Goal: Task Accomplishment & Management: Manage account settings

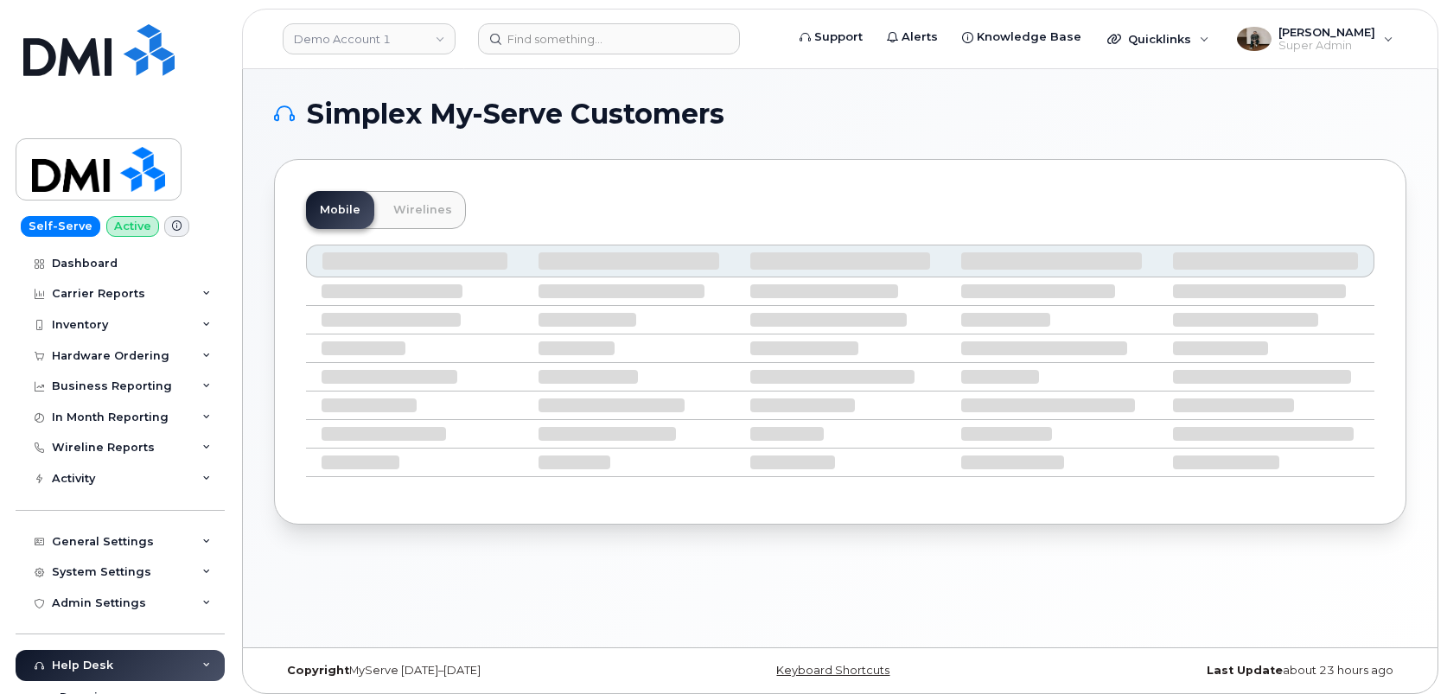
click at [259, 163] on div "Simplex My-Serve Customers Mobile Wirelines" at bounding box center [840, 358] width 1195 height 578
click at [370, 55] on div "Demo Account 1" at bounding box center [369, 39] width 190 height 35
click at [370, 42] on link "Demo Account 1" at bounding box center [369, 38] width 173 height 31
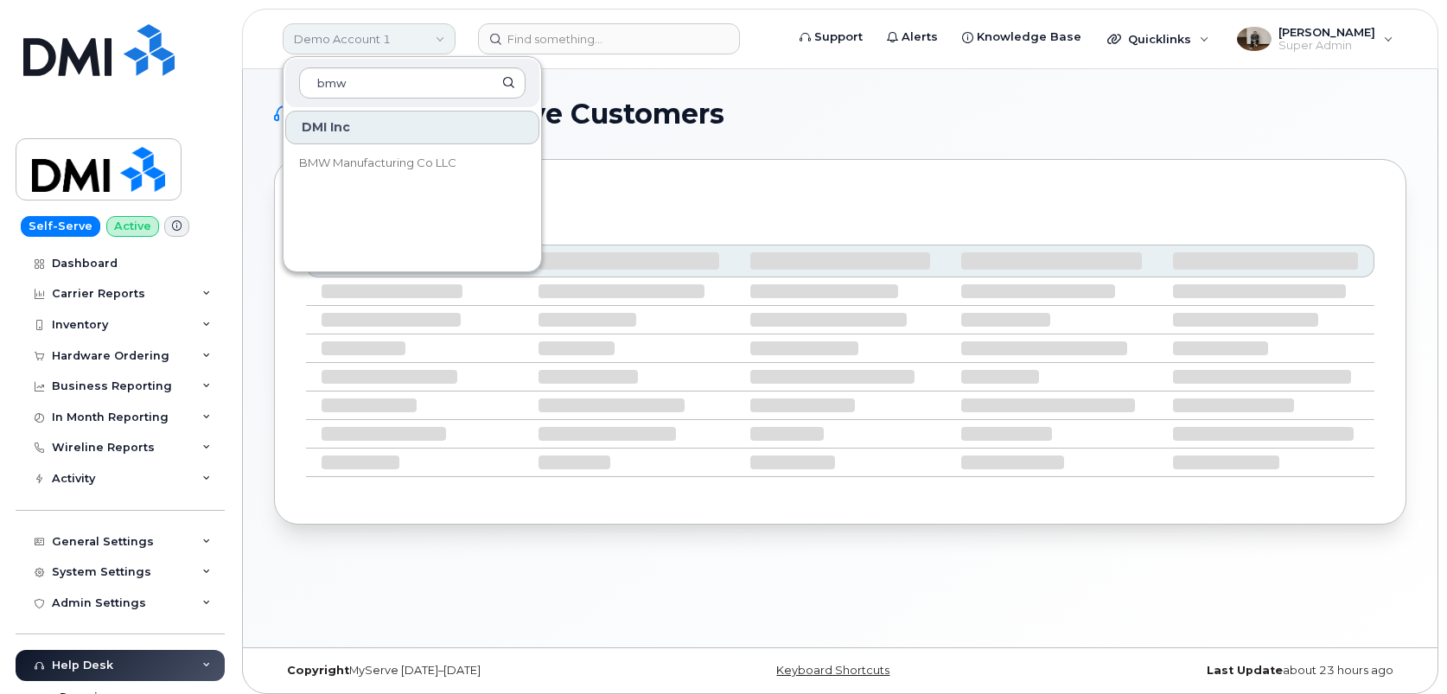
type input "bmw"
click at [359, 167] on span "BMW Manufacturing Co LLC" at bounding box center [377, 163] width 157 height 17
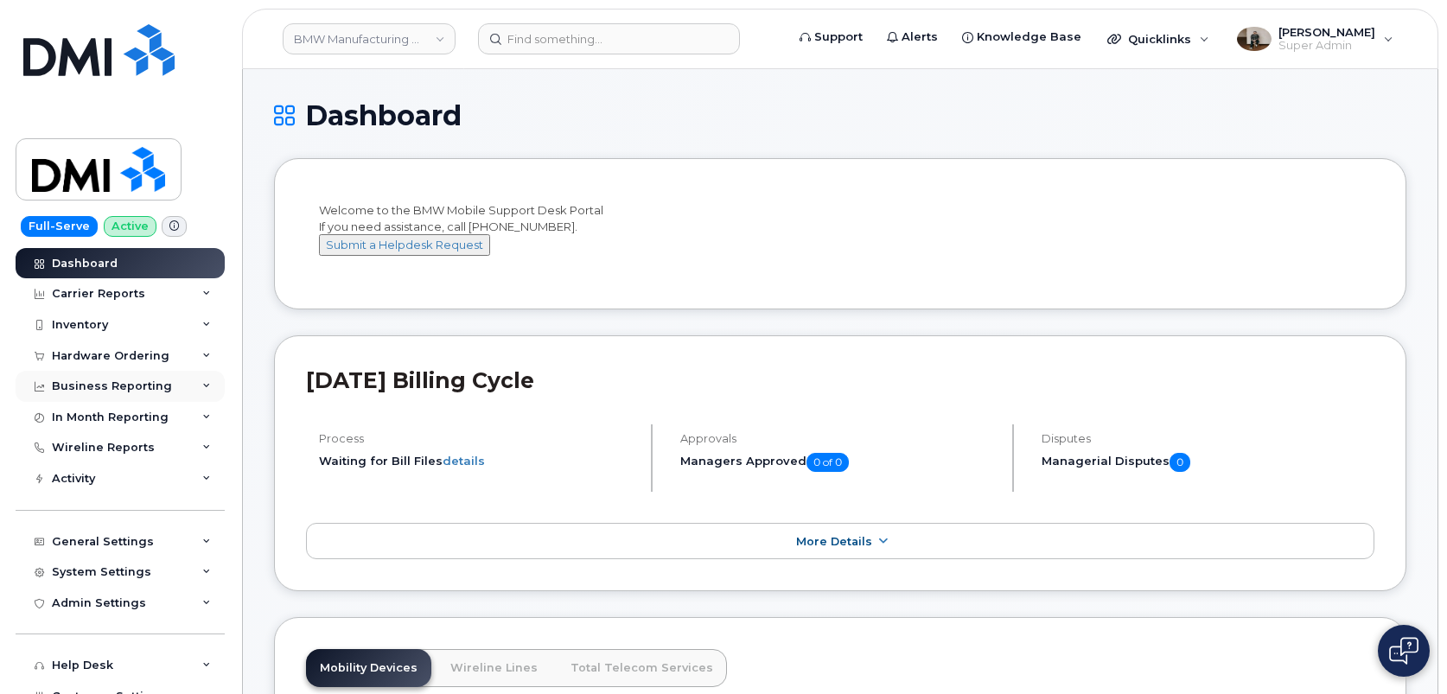
click at [150, 382] on div "Business Reporting" at bounding box center [112, 387] width 120 height 14
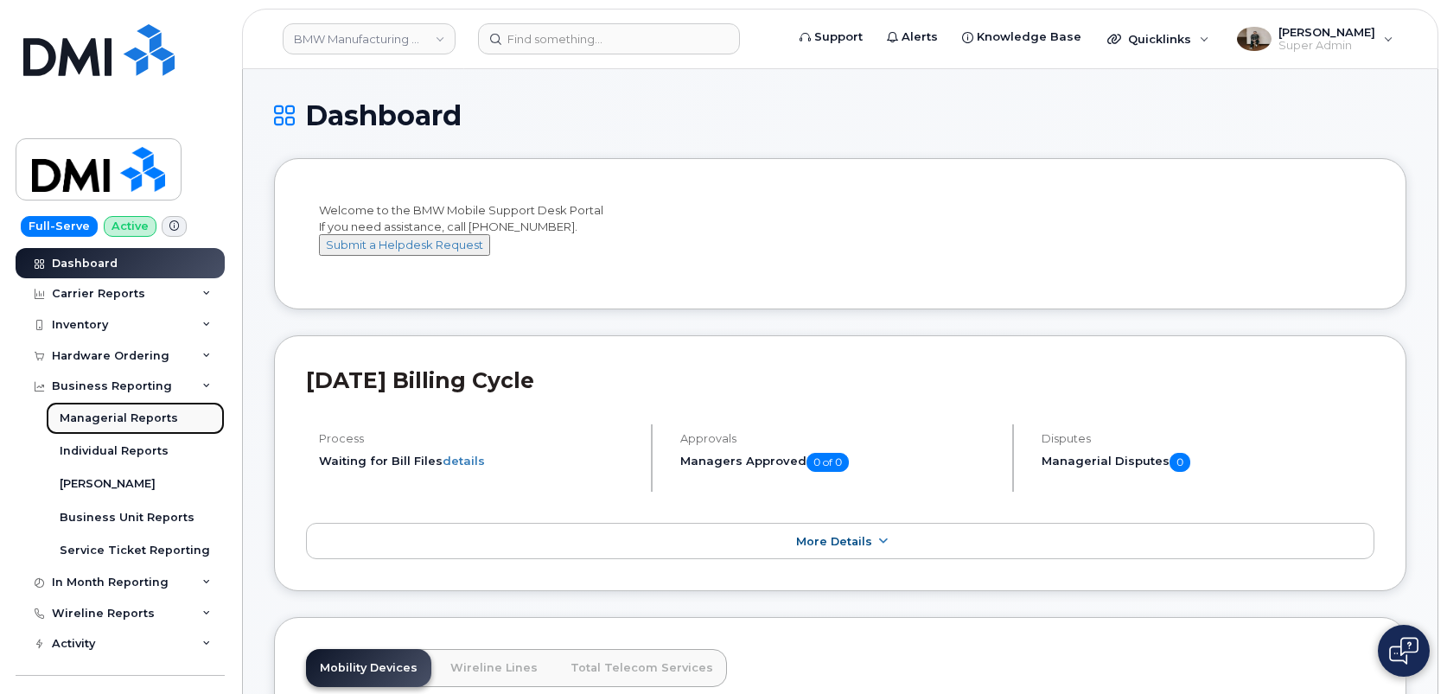
click at [154, 416] on div "Managerial Reports" at bounding box center [119, 419] width 118 height 16
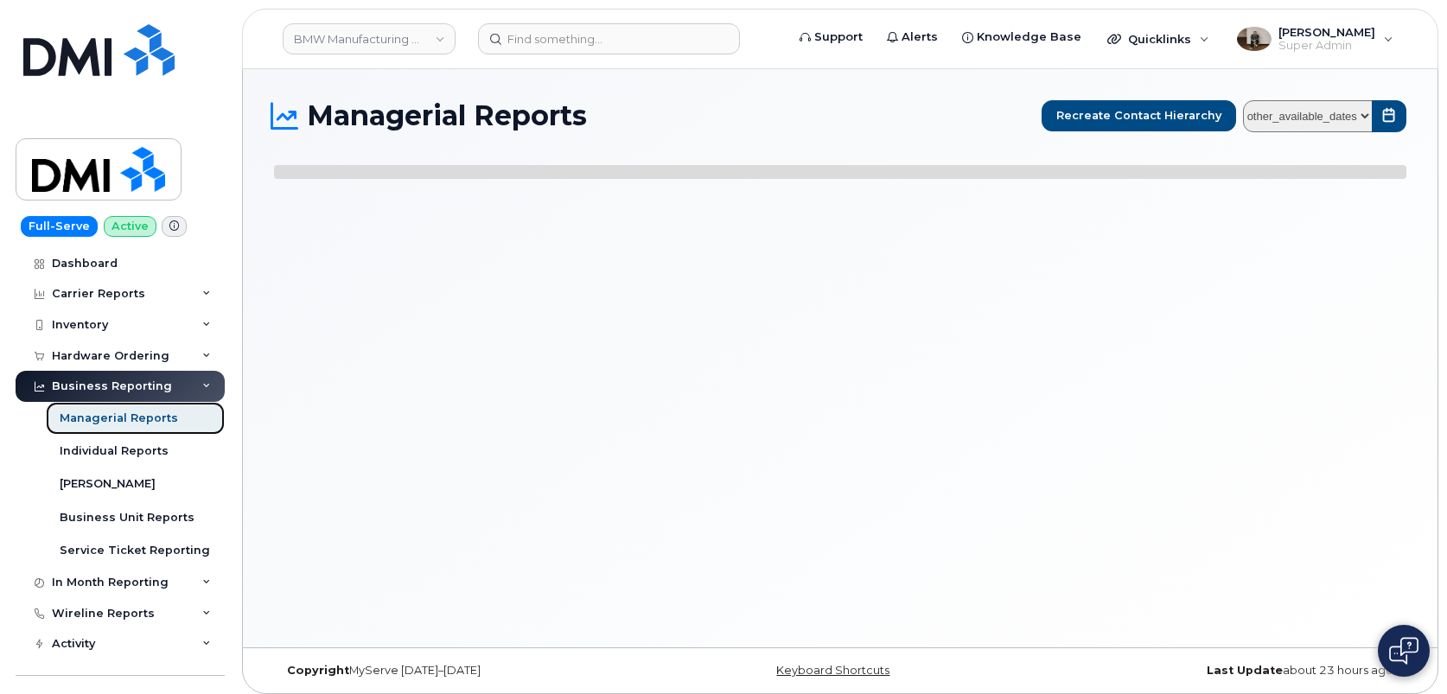
select select
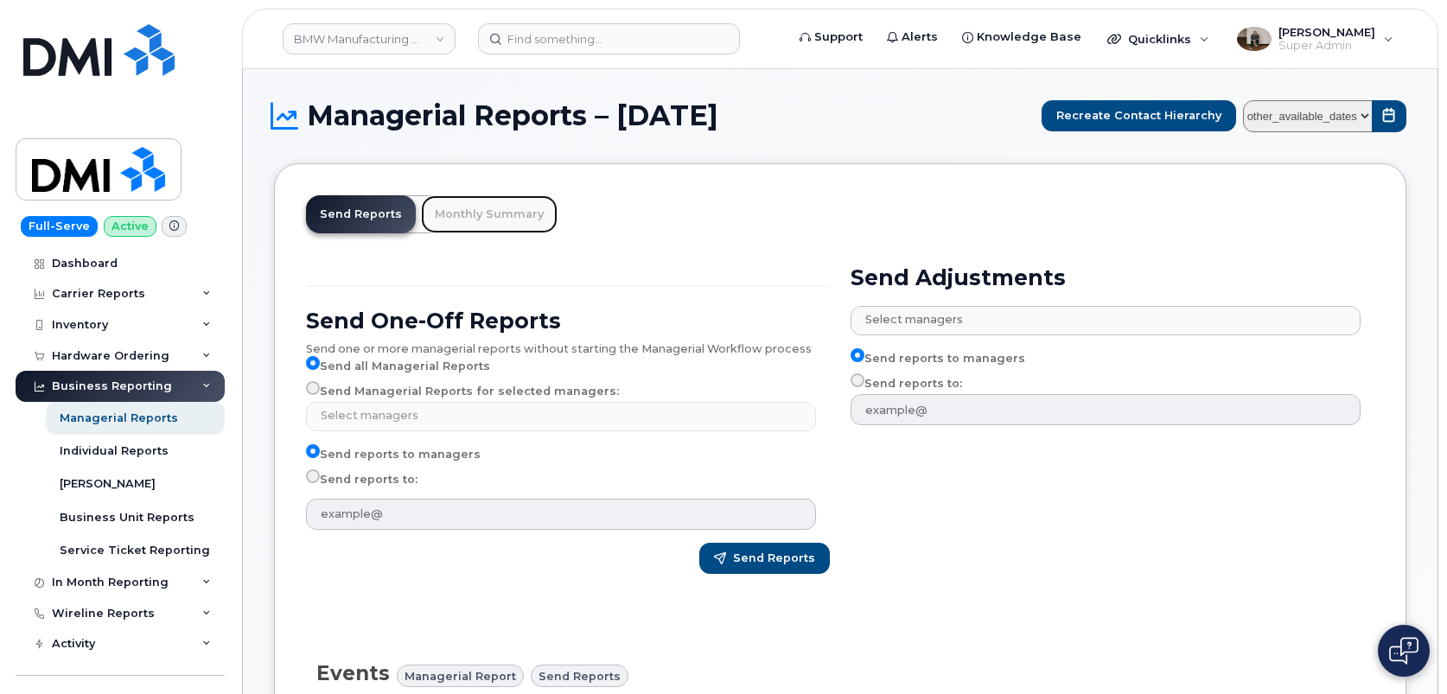
click at [519, 201] on link "Monthly Summary" at bounding box center [489, 214] width 137 height 38
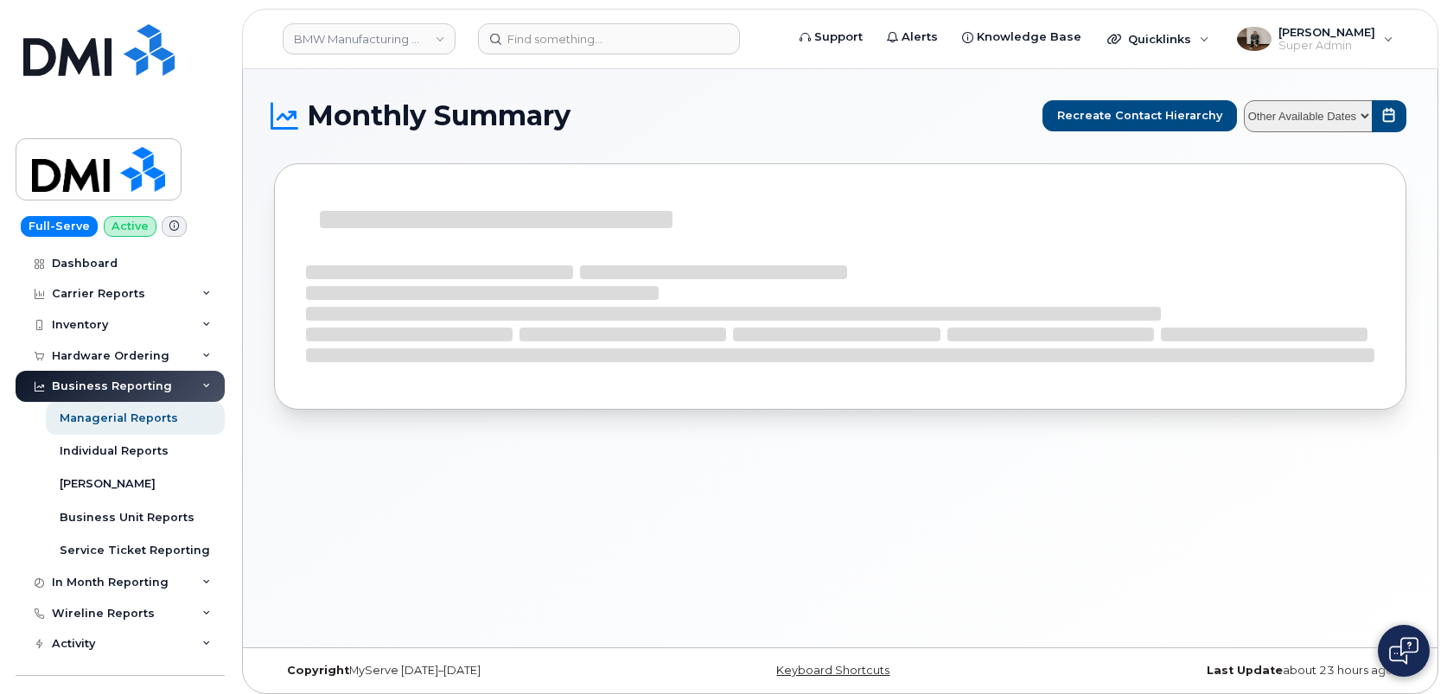
select select
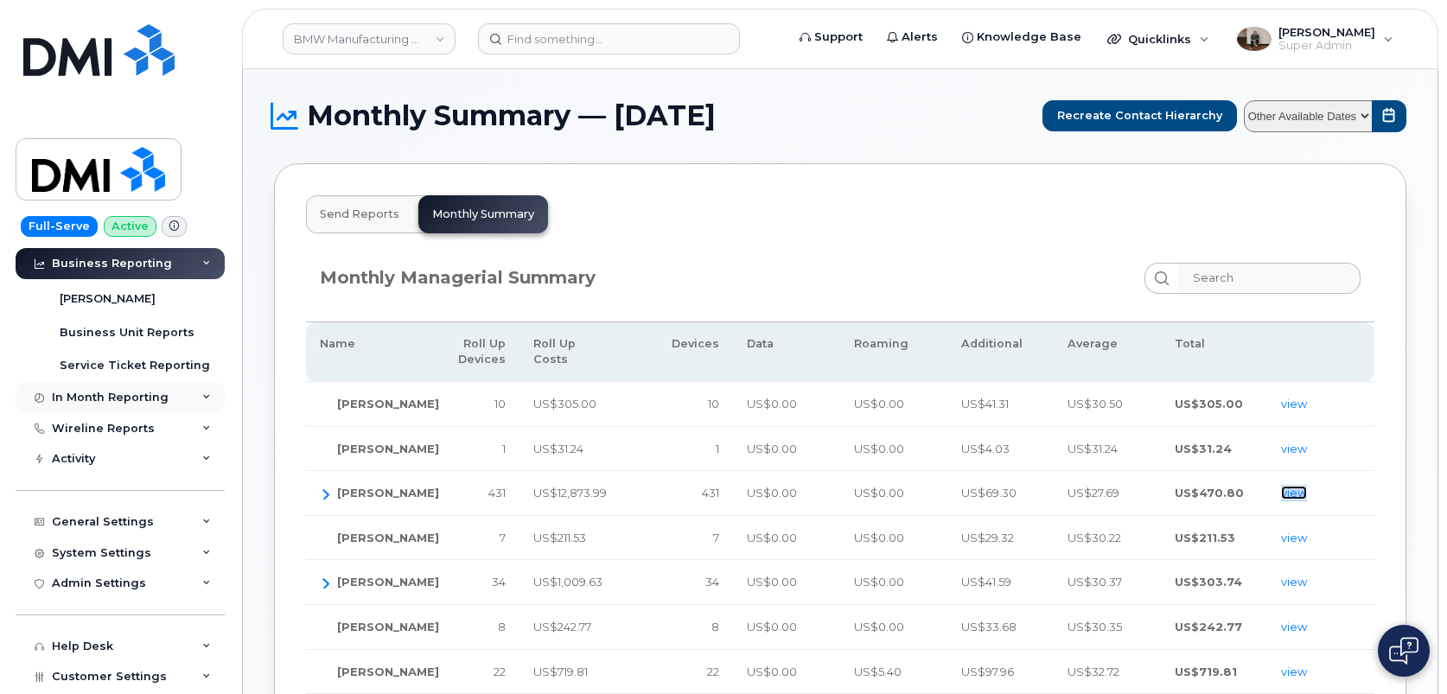
scroll to position [195, 0]
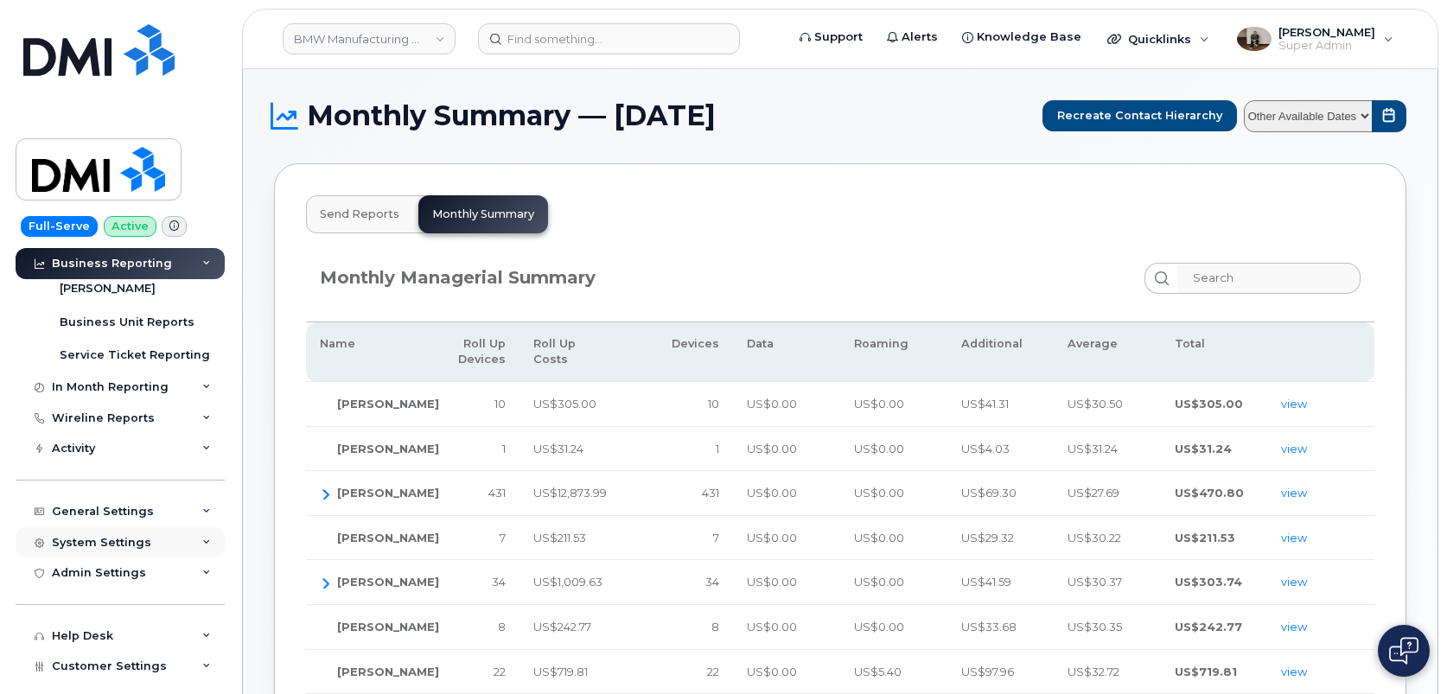
click at [110, 554] on div "System Settings" at bounding box center [120, 542] width 209 height 31
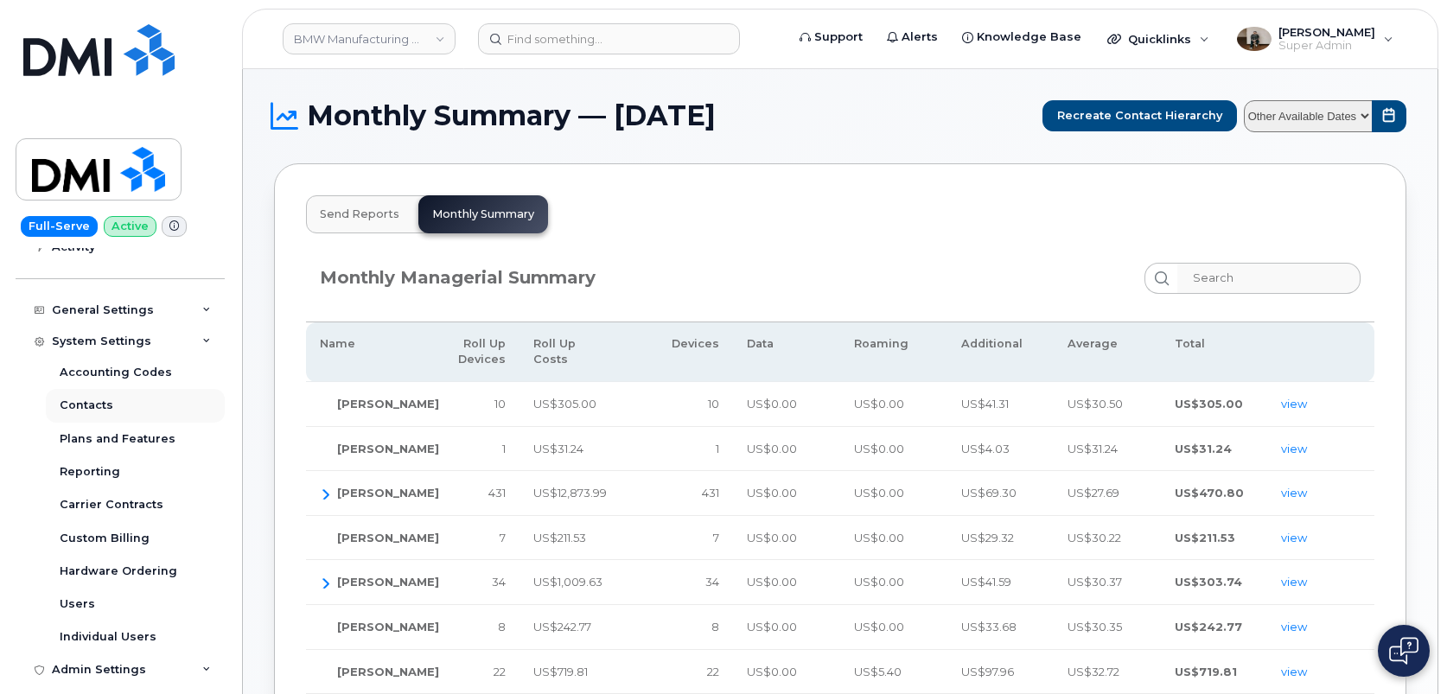
scroll to position [417, 0]
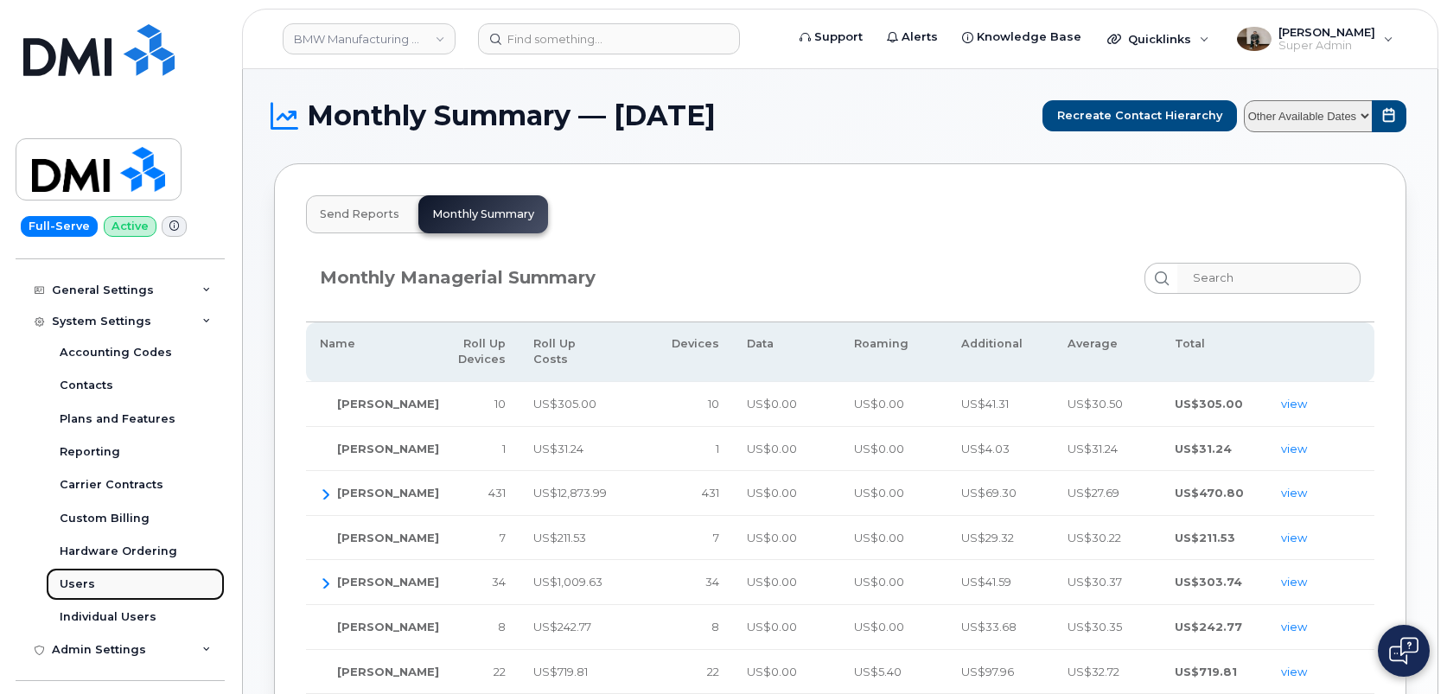
click at [99, 584] on link "Users" at bounding box center [135, 584] width 179 height 33
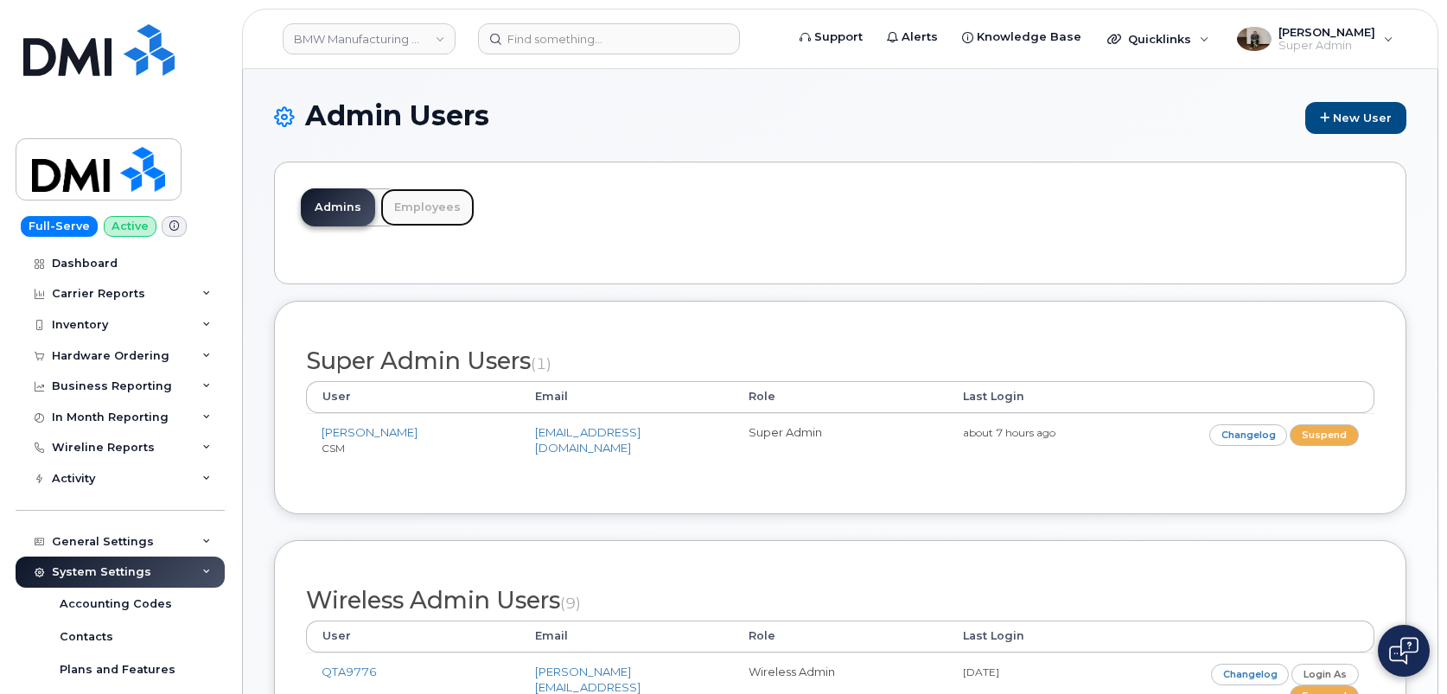
click at [438, 208] on link "Employees" at bounding box center [427, 207] width 94 height 38
click at [450, 204] on link "Employees" at bounding box center [427, 207] width 94 height 38
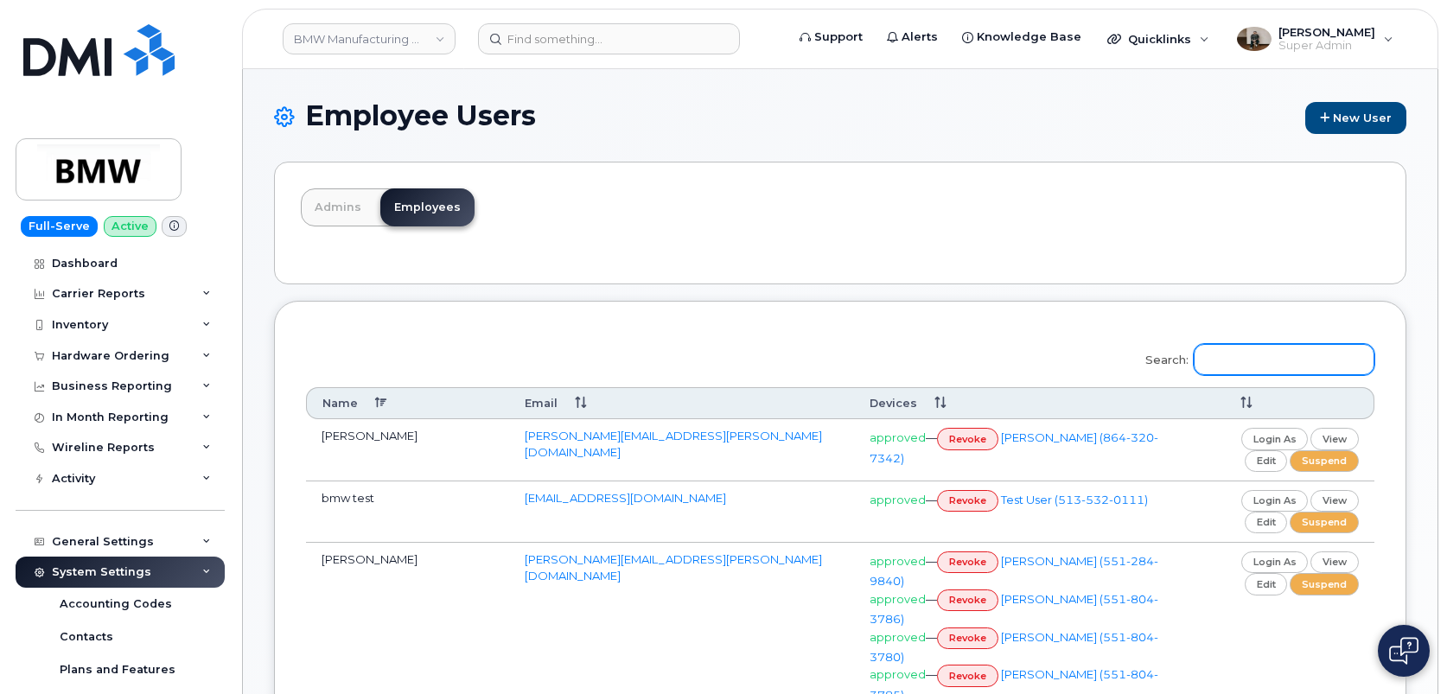
click at [1278, 363] on input "Search:" at bounding box center [1284, 359] width 181 height 31
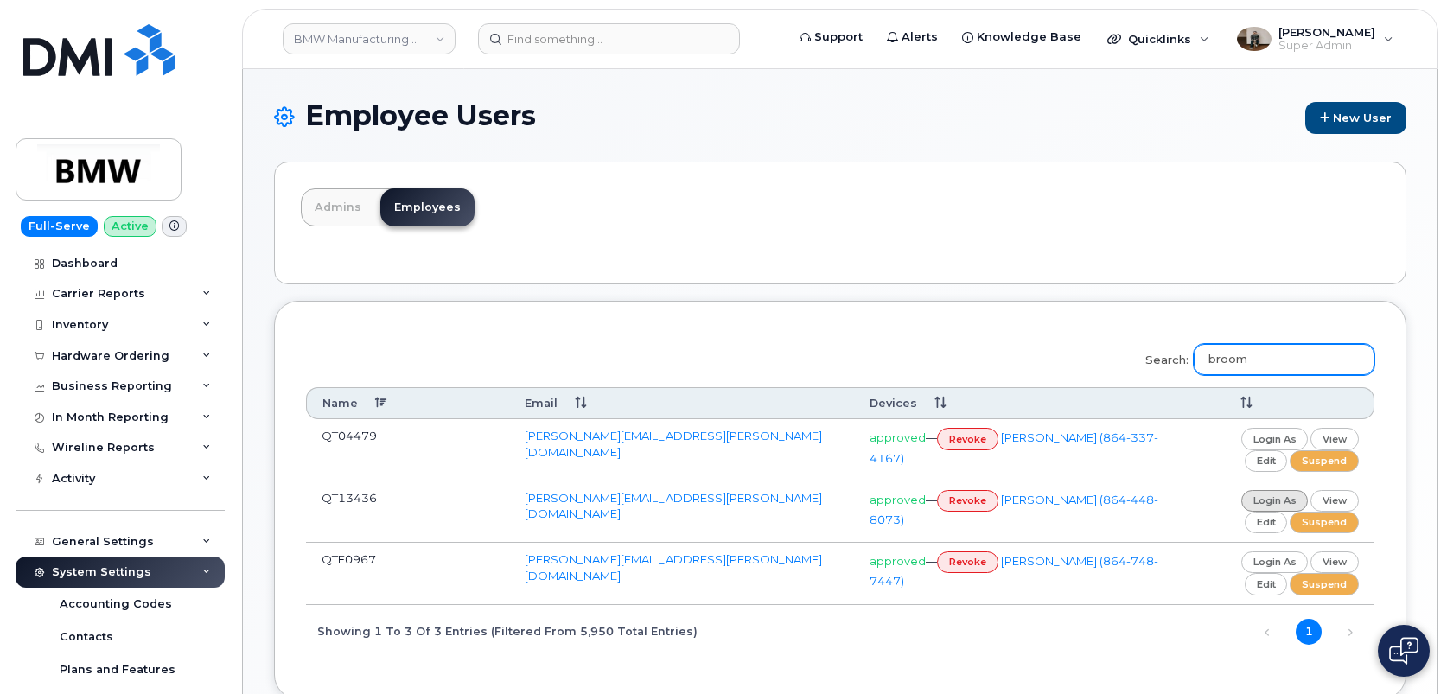
type input "broom"
click at [1273, 502] on link "login as" at bounding box center [1275, 501] width 67 height 22
